Goal: Transaction & Acquisition: Purchase product/service

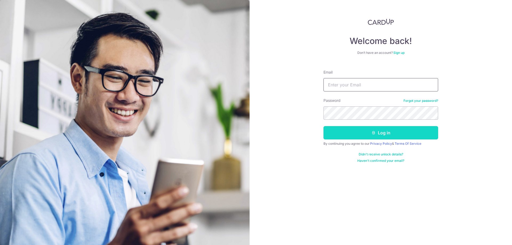
type input "bjorn_wong@hotmail.com"
click at [370, 135] on button "Log in" at bounding box center [380, 132] width 115 height 13
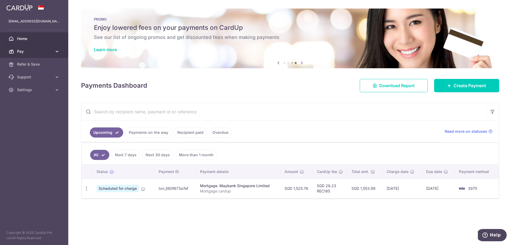
click at [41, 50] on span "Pay" at bounding box center [34, 51] width 35 height 5
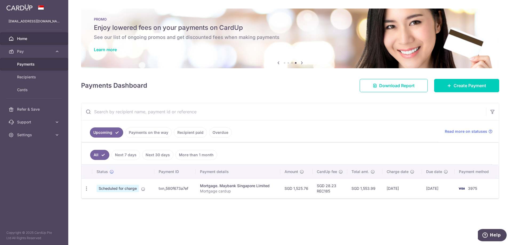
click at [42, 68] on link "Payments" at bounding box center [34, 64] width 68 height 13
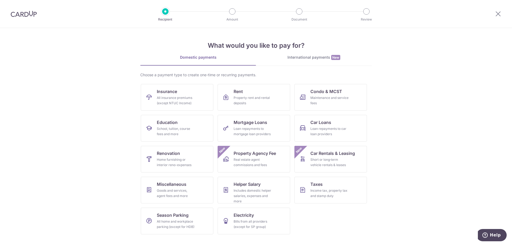
click at [35, 13] on img at bounding box center [24, 14] width 26 height 6
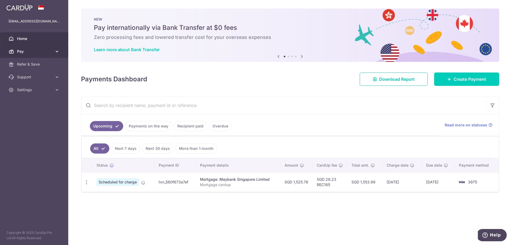
click at [54, 53] on link "Pay" at bounding box center [34, 51] width 68 height 13
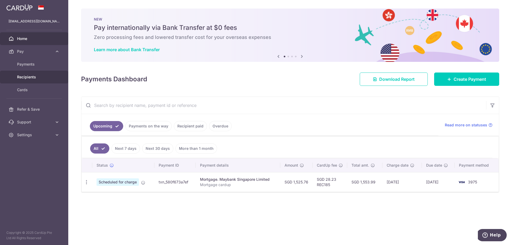
click at [43, 76] on span "Recipients" at bounding box center [34, 76] width 35 height 5
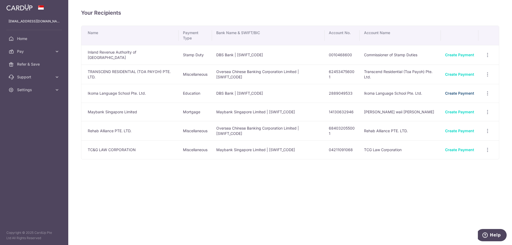
click at [459, 94] on link "Create Payment" at bounding box center [459, 93] width 29 height 5
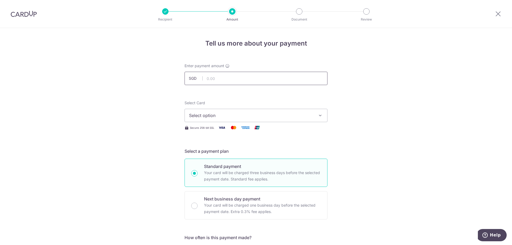
click at [219, 77] on input "text" at bounding box center [255, 78] width 143 height 13
type input "670.00"
click at [284, 107] on div "Select Card Select option Add credit card Your Cards **** 8596 **** 3975" at bounding box center [255, 111] width 143 height 22
click at [284, 115] on span "Select option" at bounding box center [251, 115] width 124 height 6
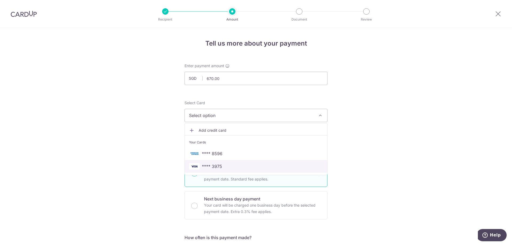
click at [225, 168] on span "**** 3975" at bounding box center [256, 166] width 134 height 6
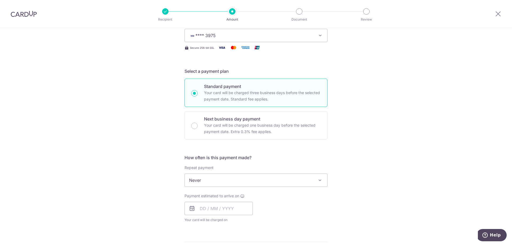
scroll to position [133, 0]
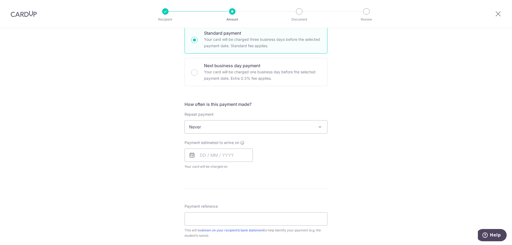
click at [290, 129] on span "Never" at bounding box center [256, 126] width 142 height 13
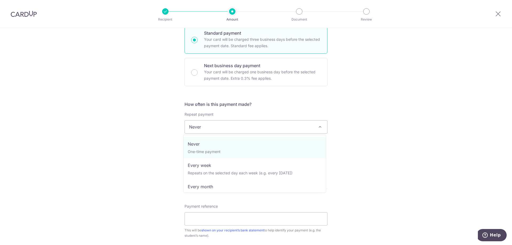
click at [348, 119] on div "Tell us more about your payment Enter payment amount SGD 670.00 670.00 Select C…" at bounding box center [256, 136] width 512 height 482
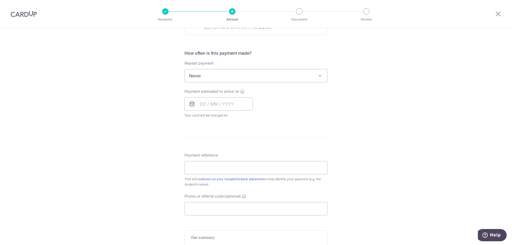
scroll to position [240, 0]
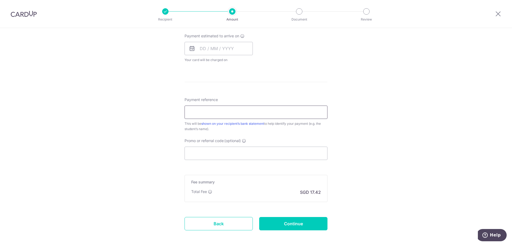
click at [223, 117] on input "Payment reference" at bounding box center [255, 112] width 143 height 13
paste input "1250919"
click at [226, 110] on input "1250919" at bounding box center [255, 112] width 143 height 13
drag, startPoint x: 189, startPoint y: 112, endPoint x: 182, endPoint y: 113, distance: 6.7
click at [182, 113] on div "Tell us more about your payment Enter payment amount SGD 670.00 670.00 Select C…" at bounding box center [256, 29] width 512 height 482
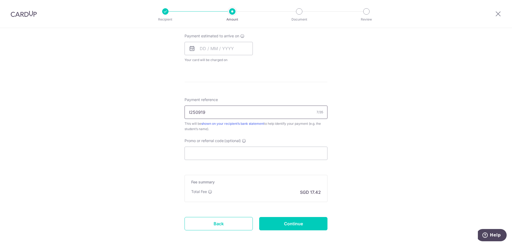
click at [213, 114] on input "I250919" at bounding box center [255, 112] width 143 height 13
type input "I250919 Bjorn Wong"
click at [222, 153] on input "Promo or referral code (optional)" at bounding box center [255, 153] width 143 height 13
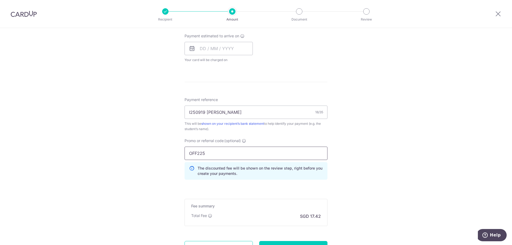
type input "OFF225"
click at [382, 145] on div "Tell us more about your payment Enter payment amount SGD 670.00 670.00 Select C…" at bounding box center [256, 41] width 512 height 506
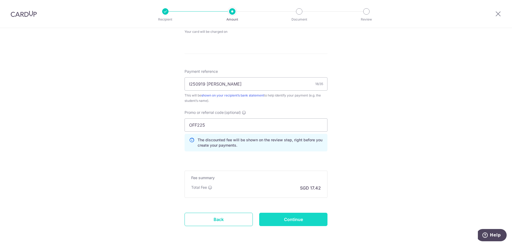
scroll to position [289, 0]
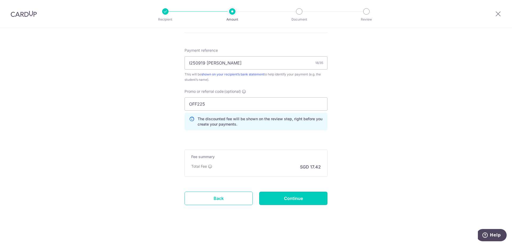
click at [291, 196] on input "Continue" at bounding box center [293, 198] width 68 height 13
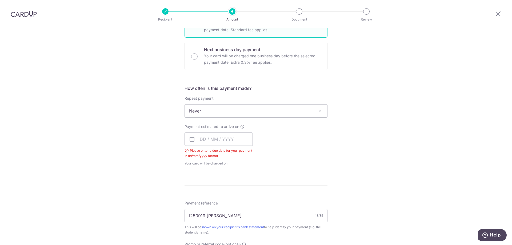
scroll to position [136, 0]
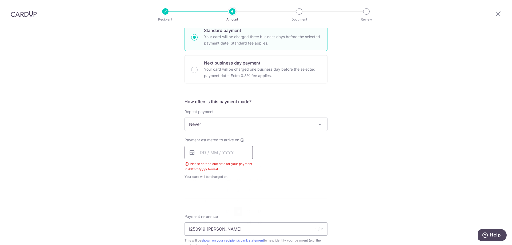
click at [208, 154] on input "text" at bounding box center [218, 152] width 68 height 13
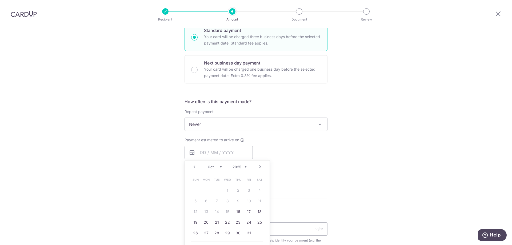
click at [241, 212] on td "16" at bounding box center [238, 211] width 11 height 11
type input "[DATE]"
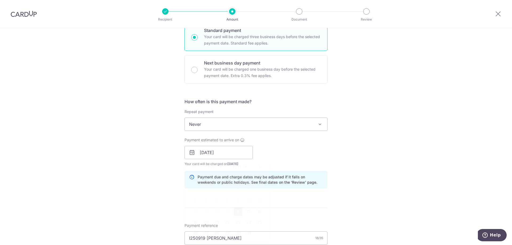
click at [239, 212] on link "16" at bounding box center [238, 211] width 9 height 9
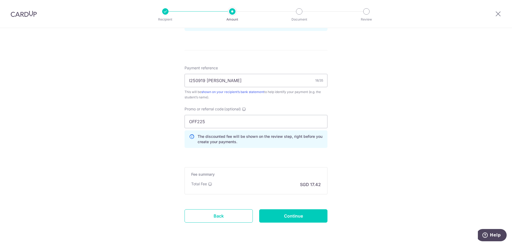
scroll to position [311, 0]
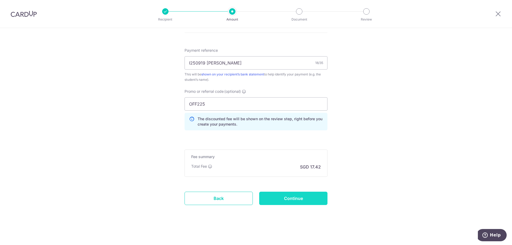
click at [308, 199] on input "Continue" at bounding box center [293, 198] width 68 height 13
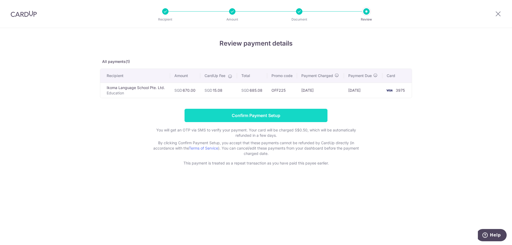
click at [250, 113] on input "Confirm Payment Setup" at bounding box center [255, 115] width 143 height 13
